Goal: Task Accomplishment & Management: Manage account settings

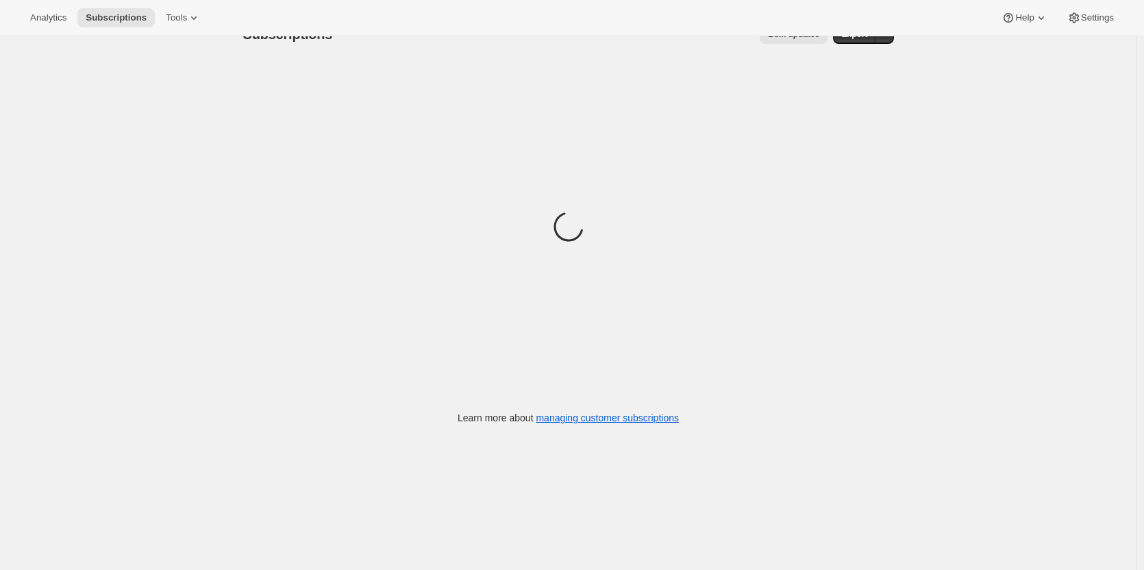
scroll to position [36, 0]
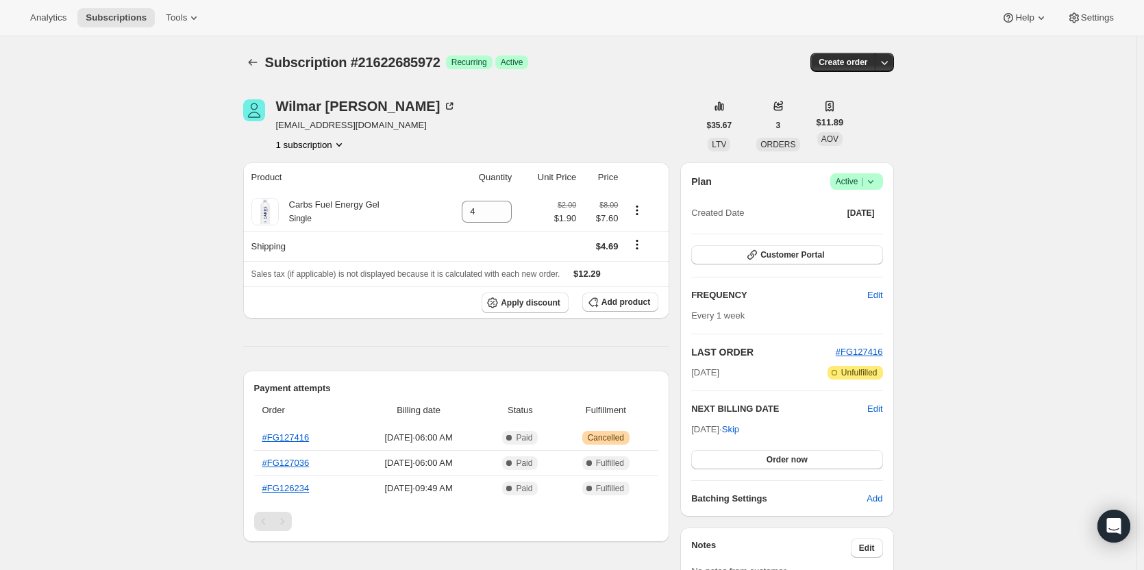
click at [877, 183] on icon at bounding box center [871, 182] width 14 height 14
click at [858, 238] on span "Cancel subscription" at bounding box center [860, 232] width 77 height 14
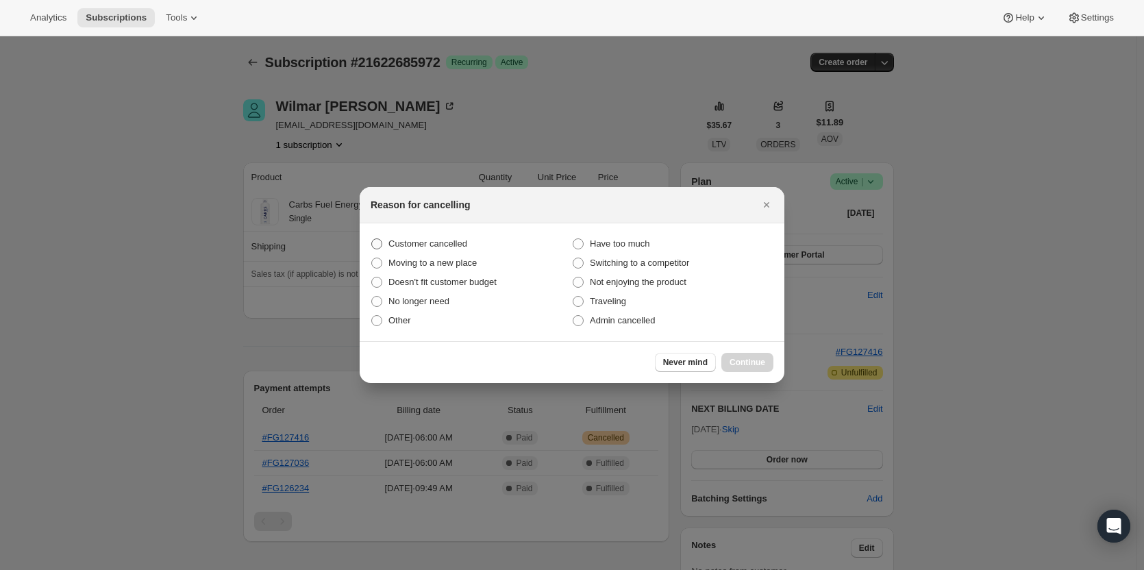
click at [462, 240] on span "Customer cancelled" at bounding box center [427, 243] width 79 height 10
click at [372, 239] on input "Customer cancelled" at bounding box center [371, 238] width 1 height 1
radio input "true"
click at [728, 352] on div "Never mind Continue" at bounding box center [572, 362] width 425 height 42
click at [733, 362] on span "Continue" at bounding box center [747, 362] width 36 height 11
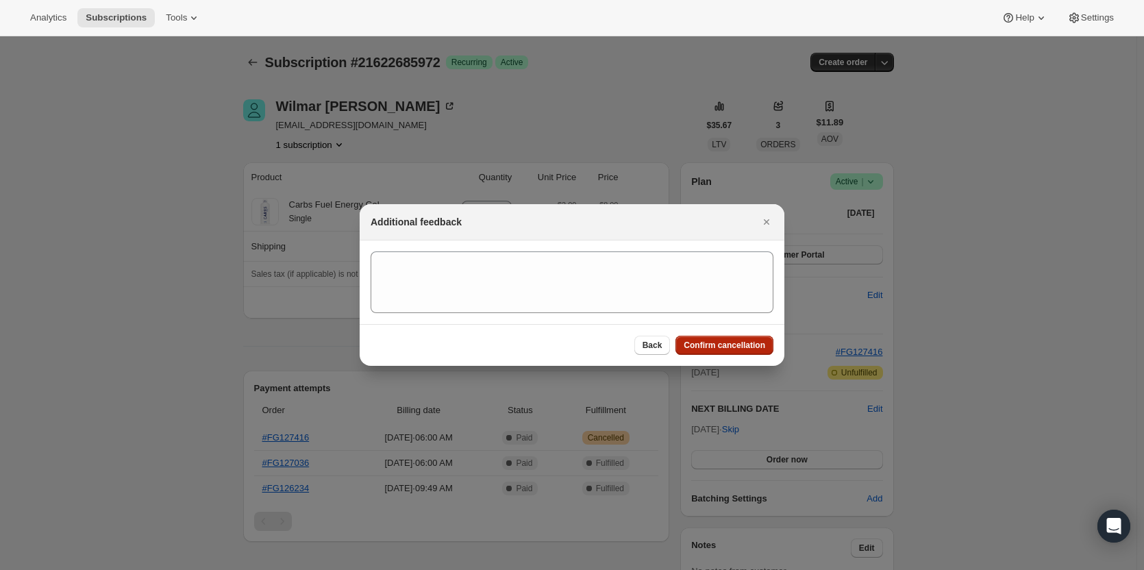
click at [729, 349] on span "Confirm cancellation" at bounding box center [725, 345] width 82 height 11
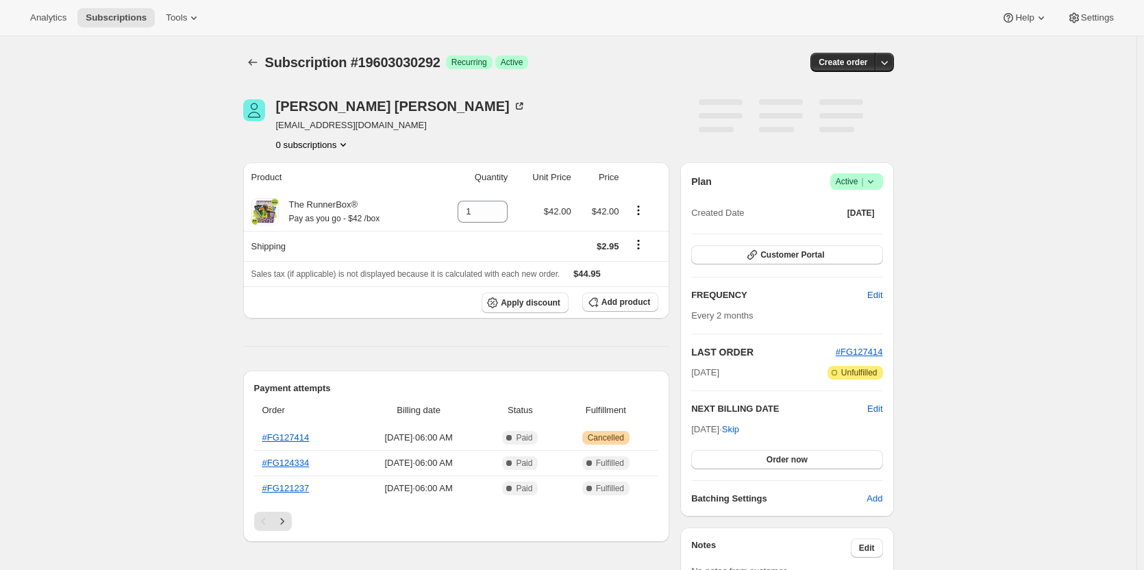
click at [875, 179] on icon at bounding box center [871, 182] width 14 height 14
click at [860, 236] on span "Cancel subscription" at bounding box center [860, 232] width 77 height 10
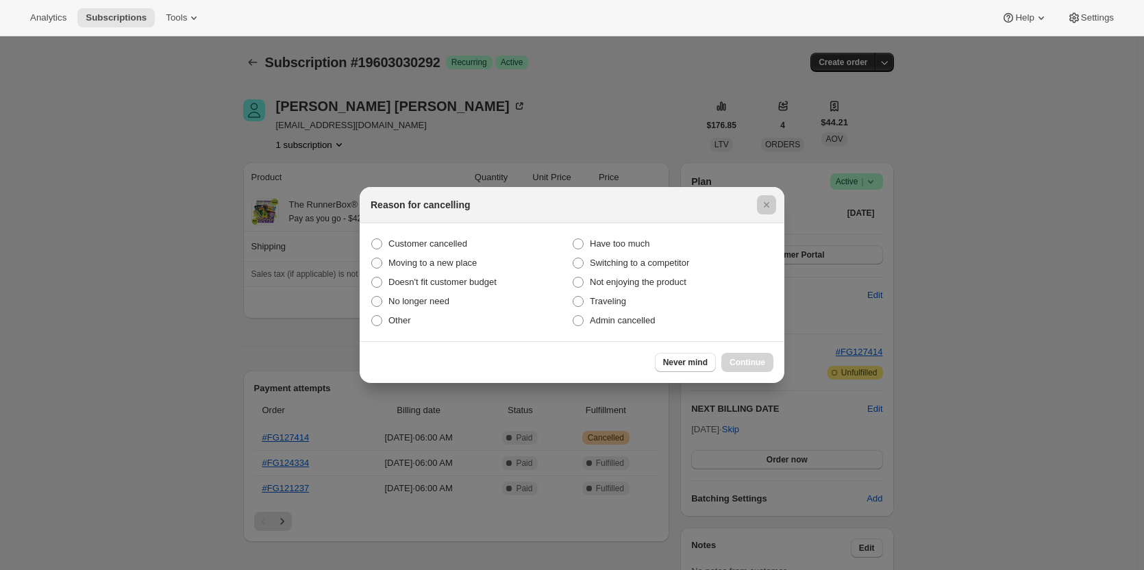
click at [336, 250] on div at bounding box center [572, 285] width 1144 height 570
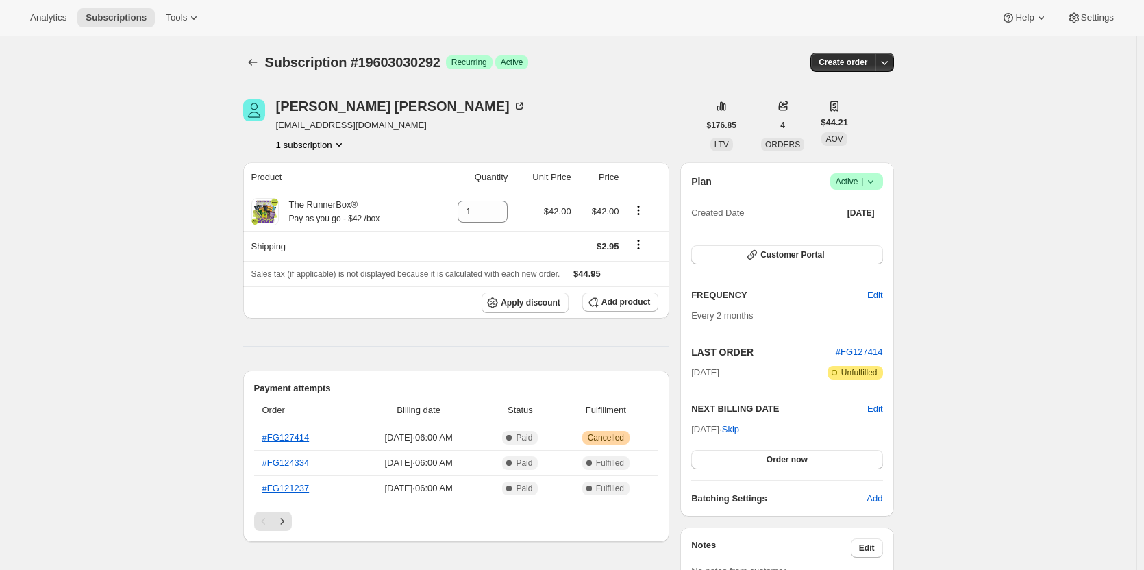
drag, startPoint x: 872, startPoint y: 177, endPoint x: 873, endPoint y: 184, distance: 6.9
click at [873, 176] on icon at bounding box center [871, 182] width 14 height 14
click at [851, 233] on span "Cancel subscription" at bounding box center [860, 232] width 77 height 10
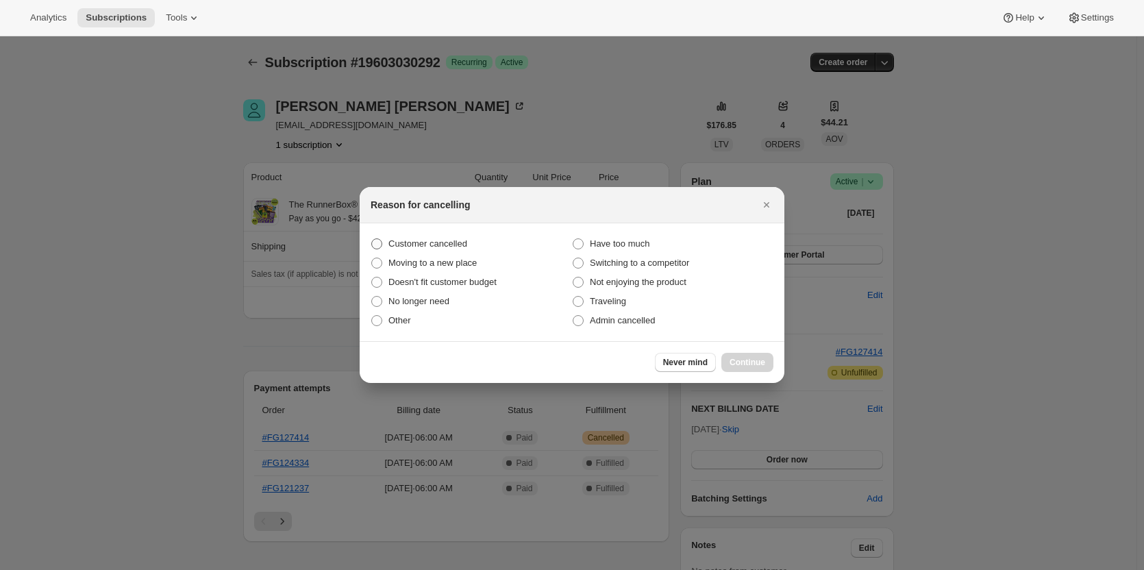
click at [460, 245] on span "Customer cancelled" at bounding box center [427, 243] width 79 height 10
click at [372, 239] on input "Customer cancelled" at bounding box center [371, 238] width 1 height 1
radio input "true"
click at [737, 356] on button "Continue" at bounding box center [747, 362] width 52 height 19
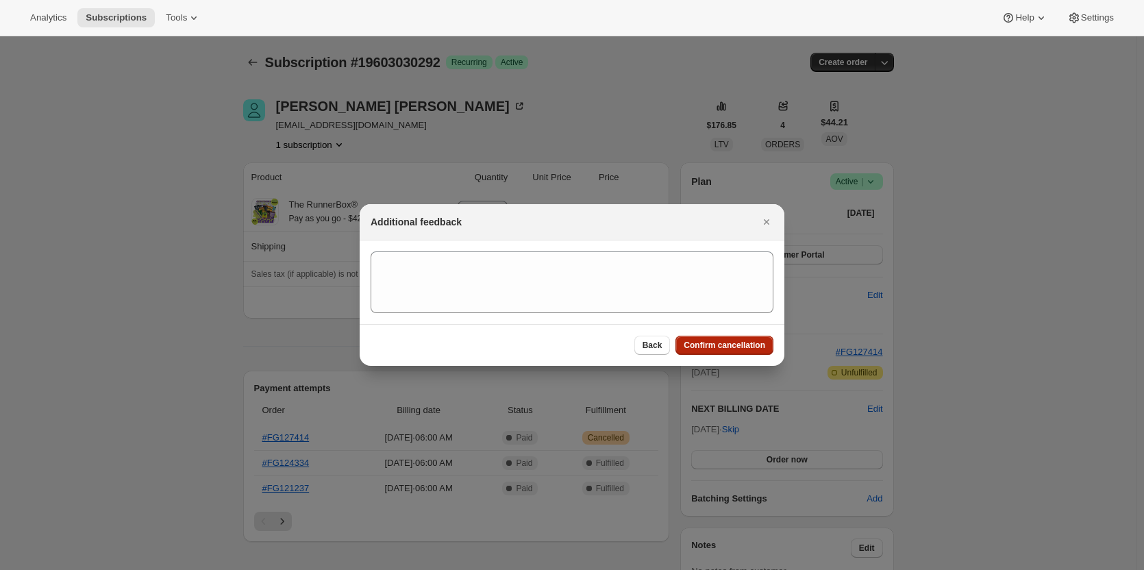
click at [734, 347] on span "Confirm cancellation" at bounding box center [725, 345] width 82 height 11
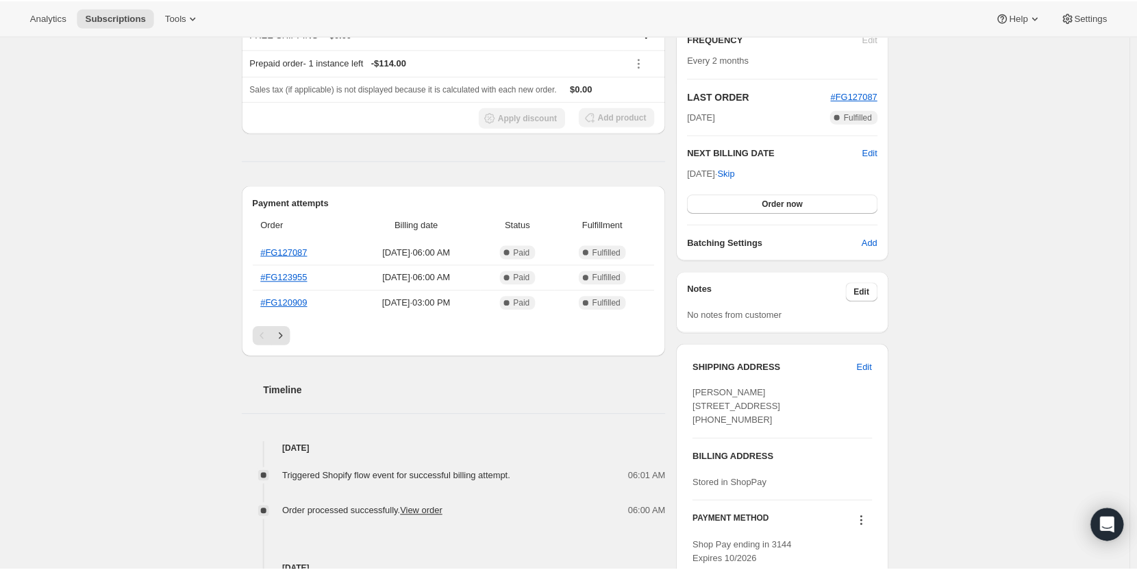
scroll to position [274, 0]
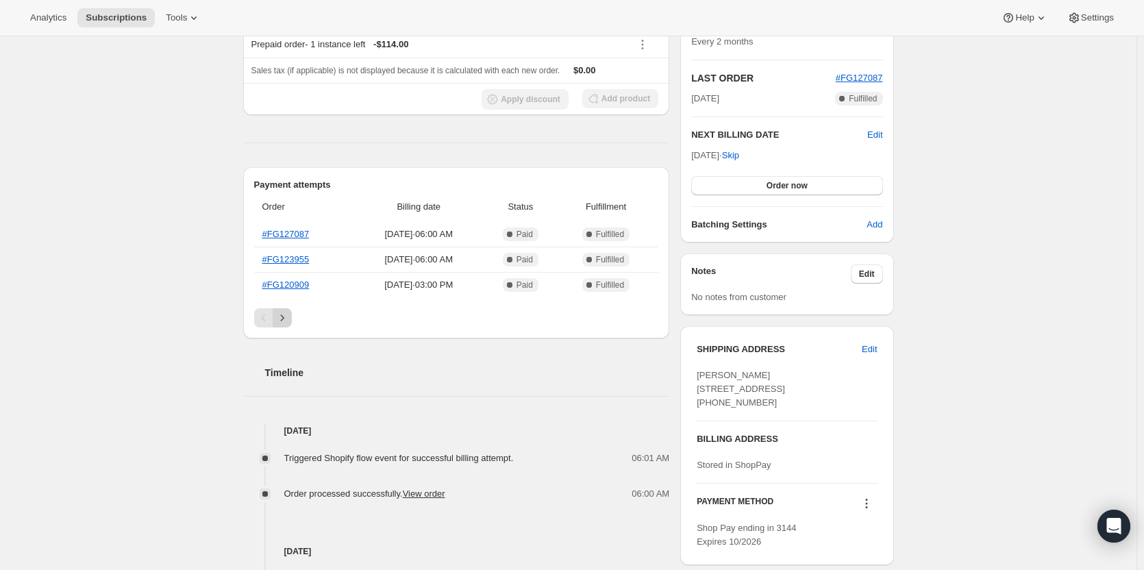
click at [289, 318] on icon "Next" at bounding box center [282, 318] width 14 height 14
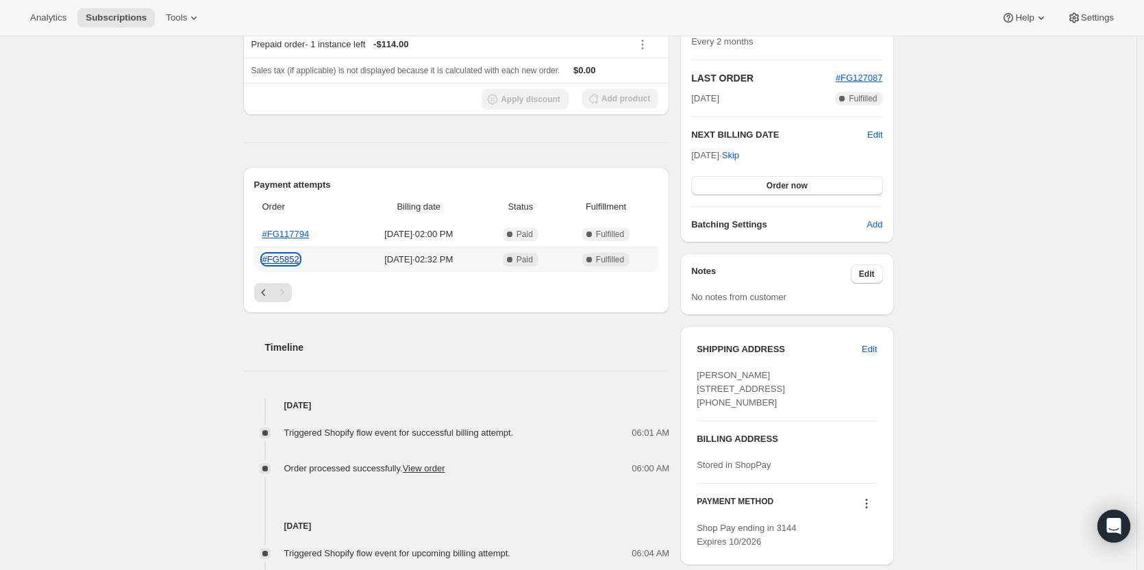
click at [295, 257] on link "#FG5852" at bounding box center [280, 259] width 37 height 10
